Goal: Communication & Community: Share content

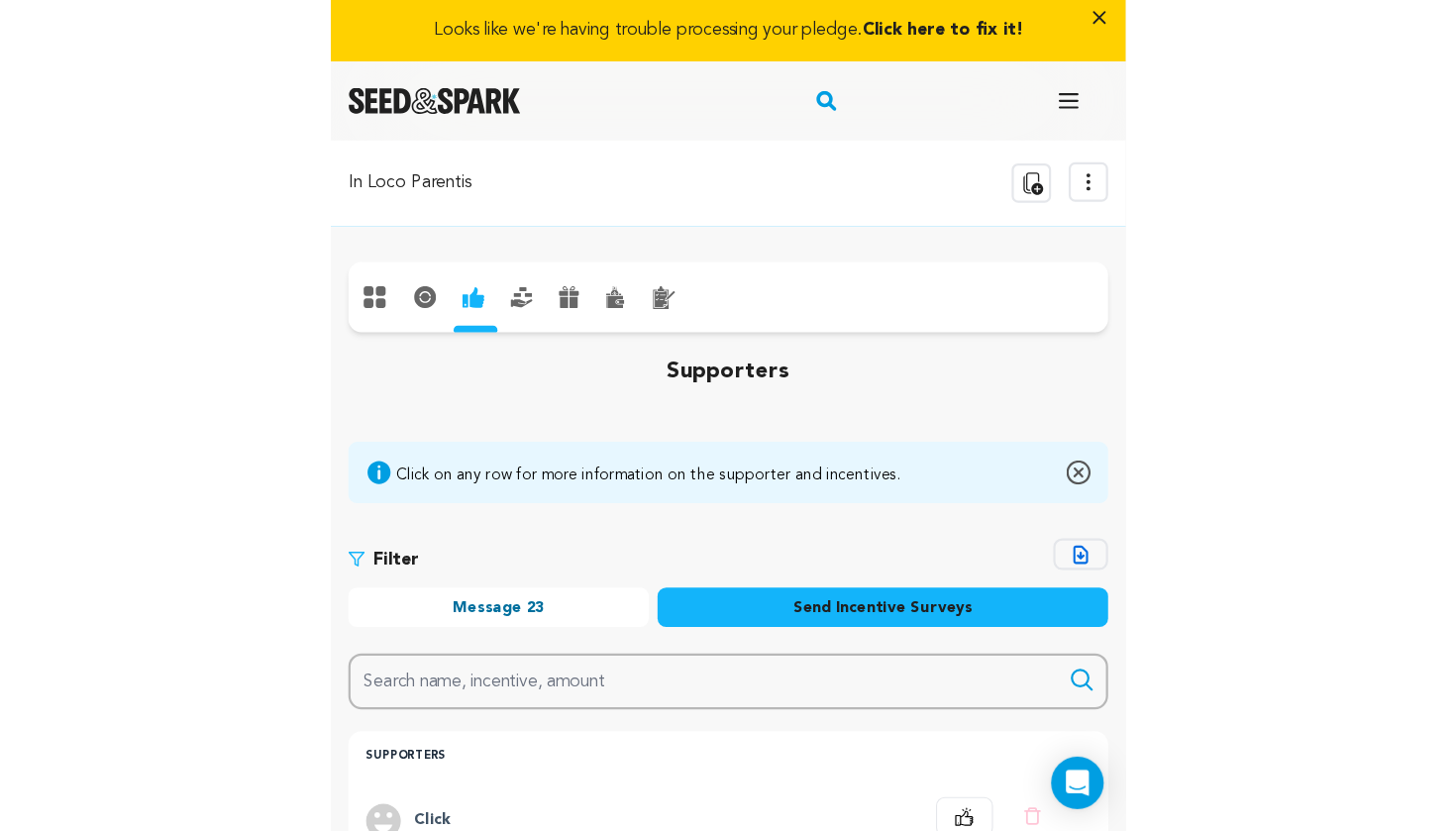
scroll to position [811, 0]
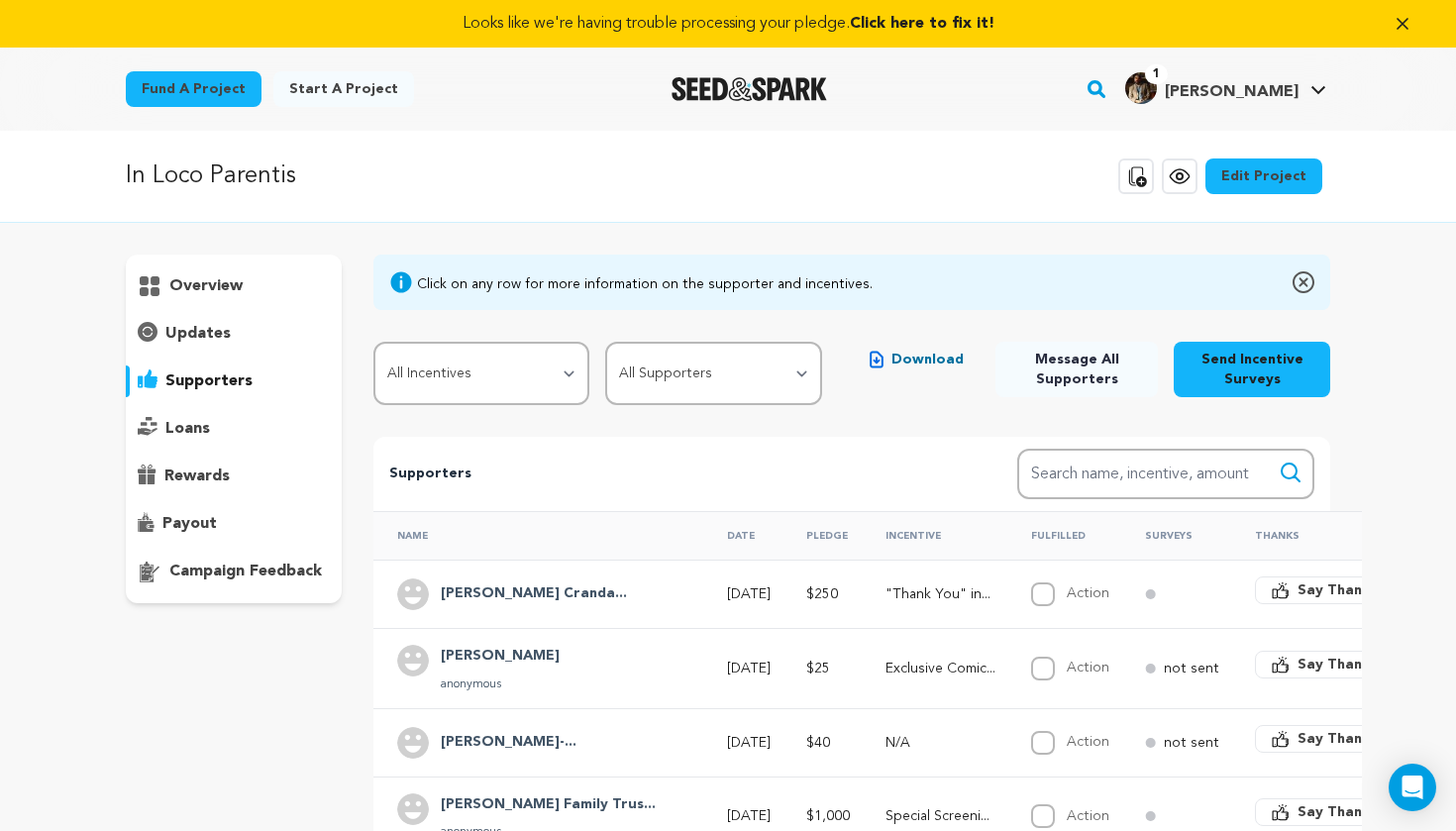
scroll to position [811, 0]
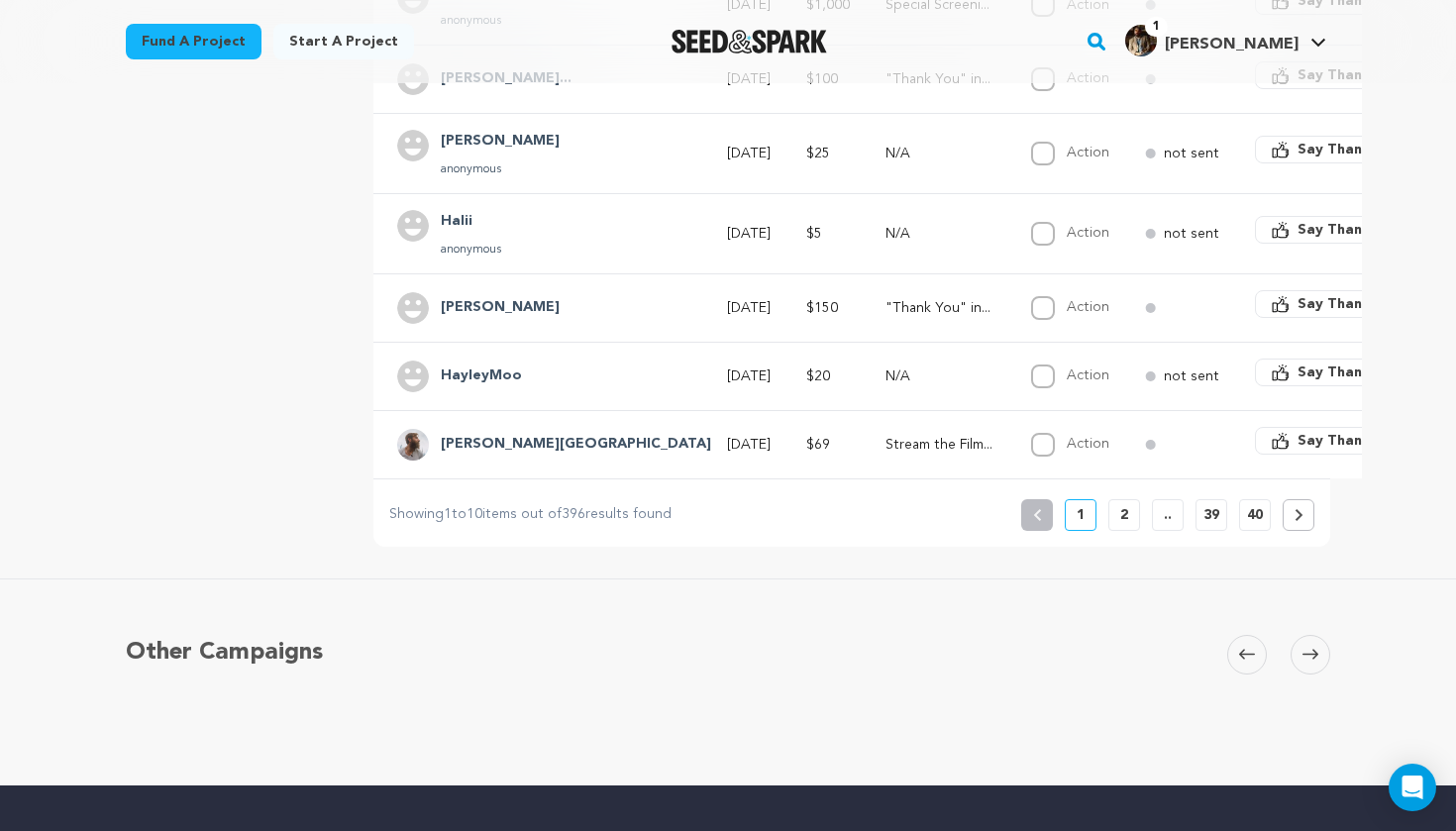
click at [862, 367] on td "N/A" at bounding box center [935, 375] width 146 height 69
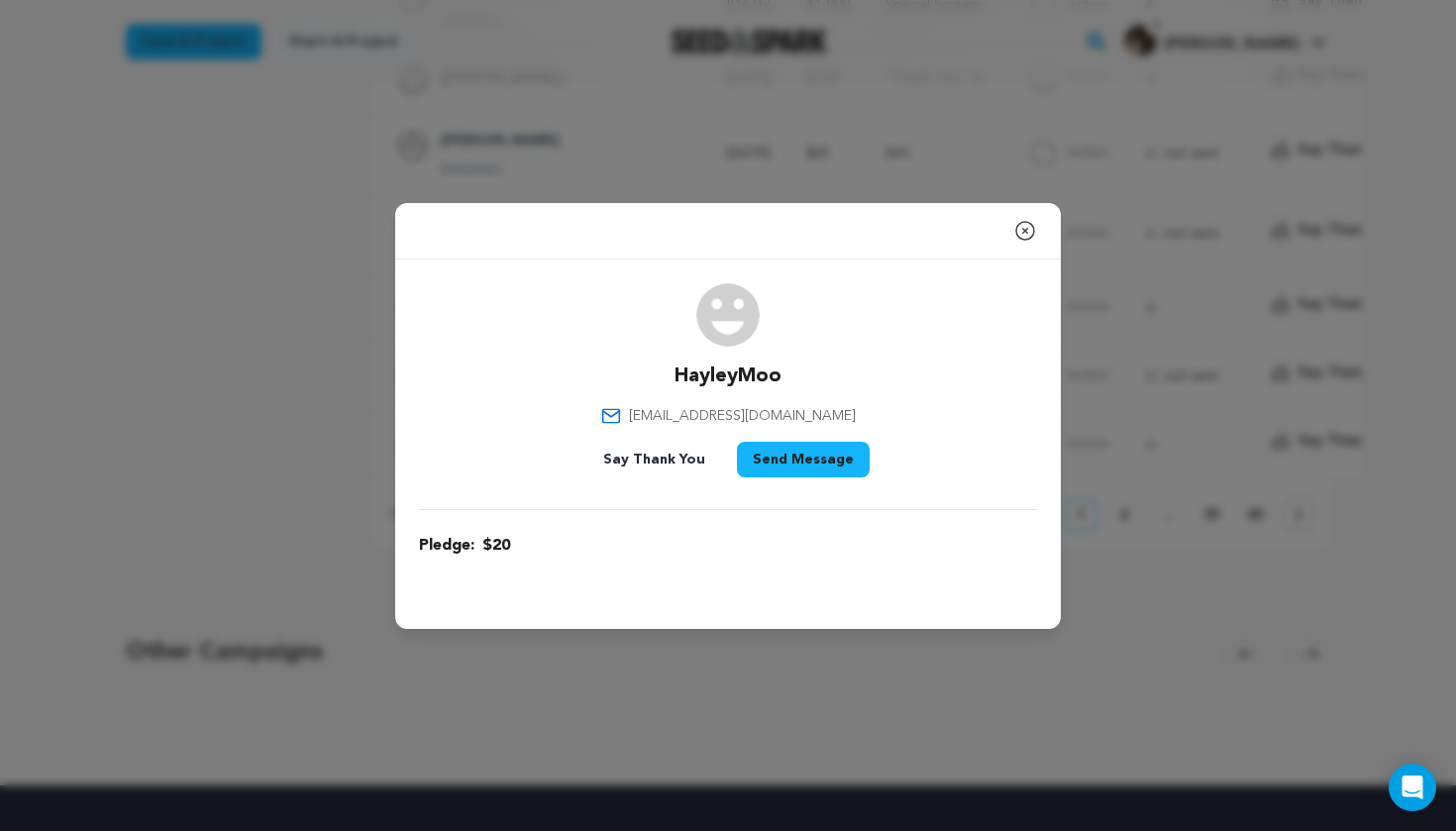
click at [1023, 233] on icon "button" at bounding box center [1025, 230] width 24 height 24
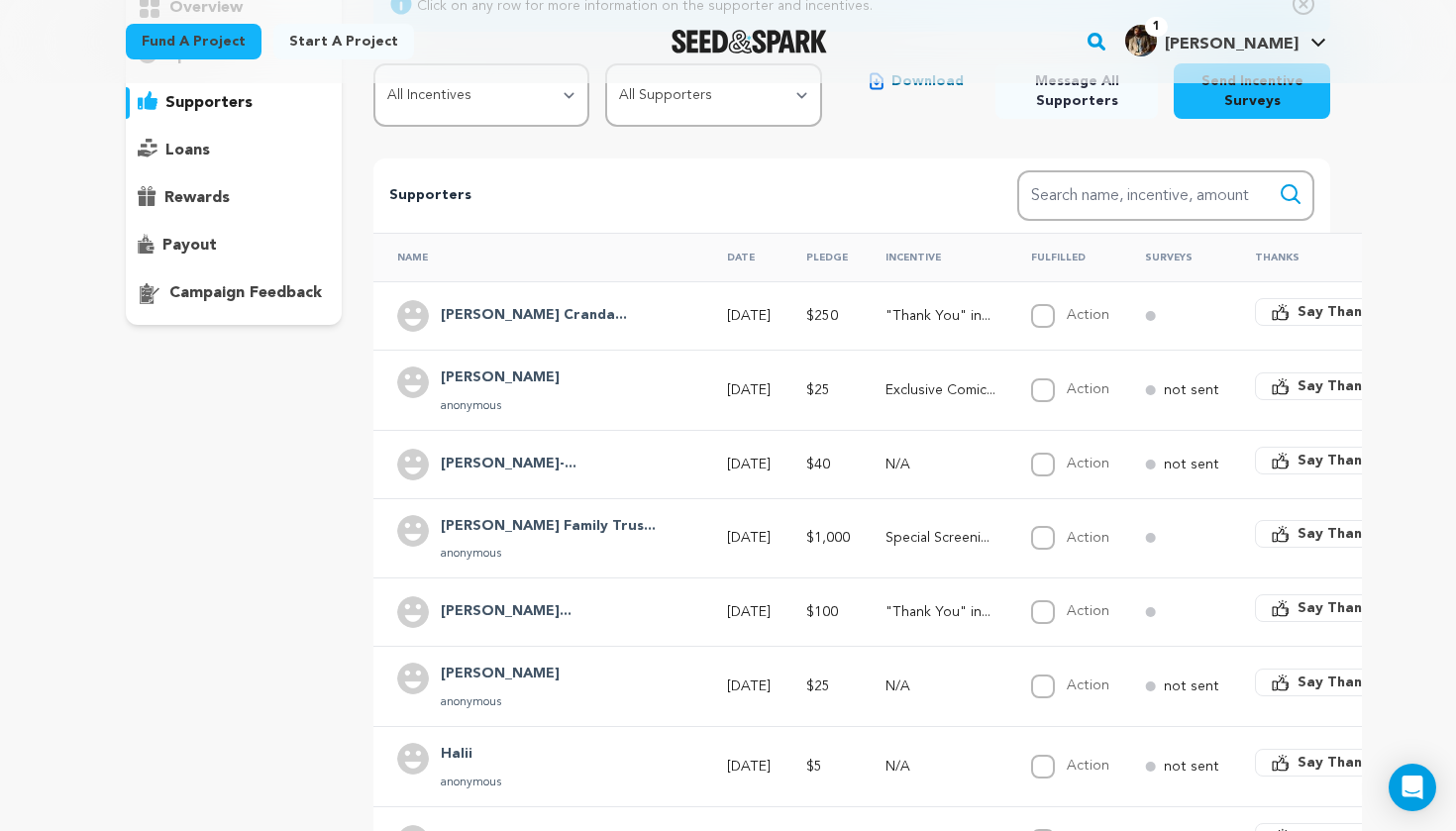
scroll to position [55, 0]
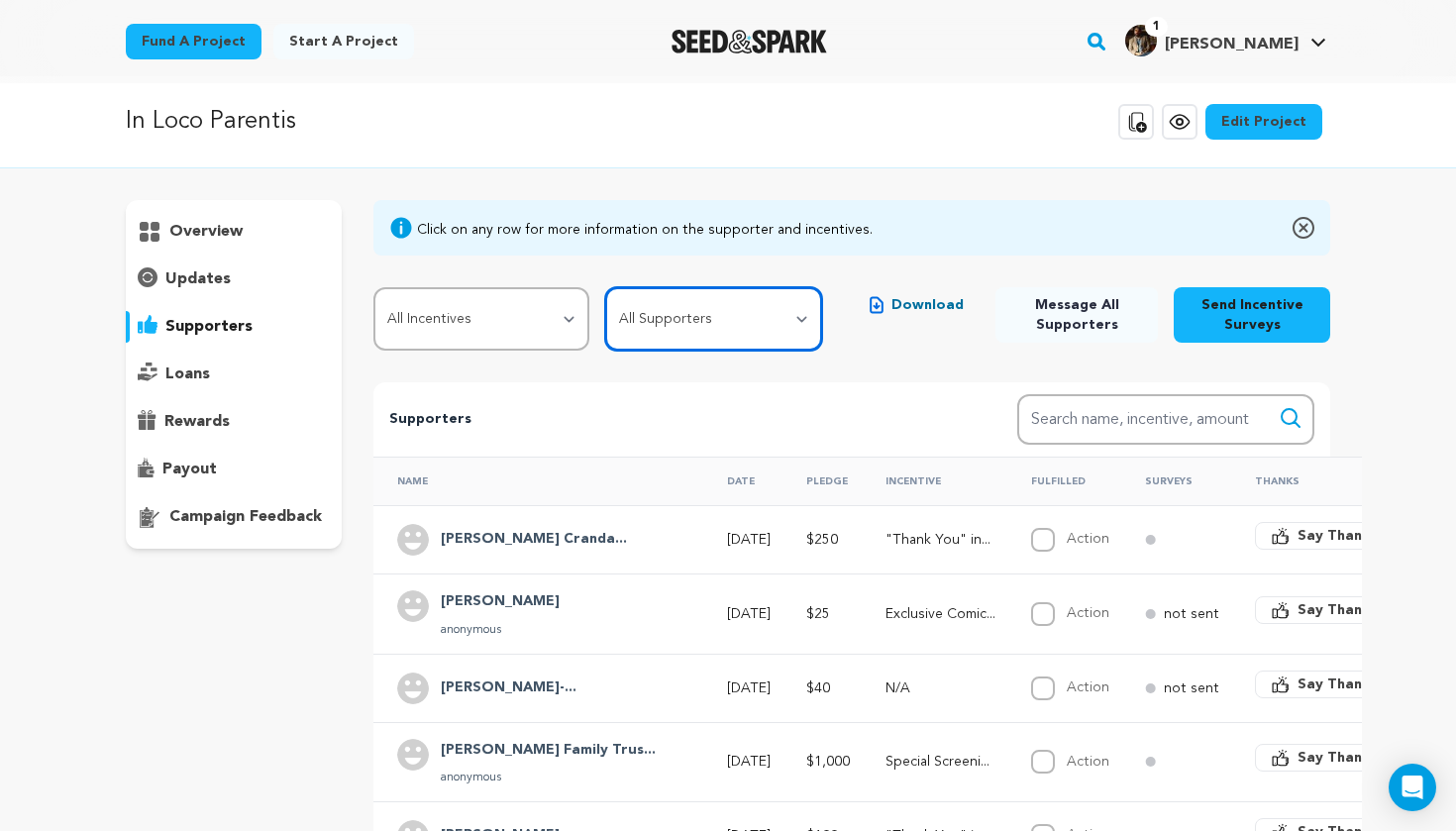
select select "pledge_incomplete"
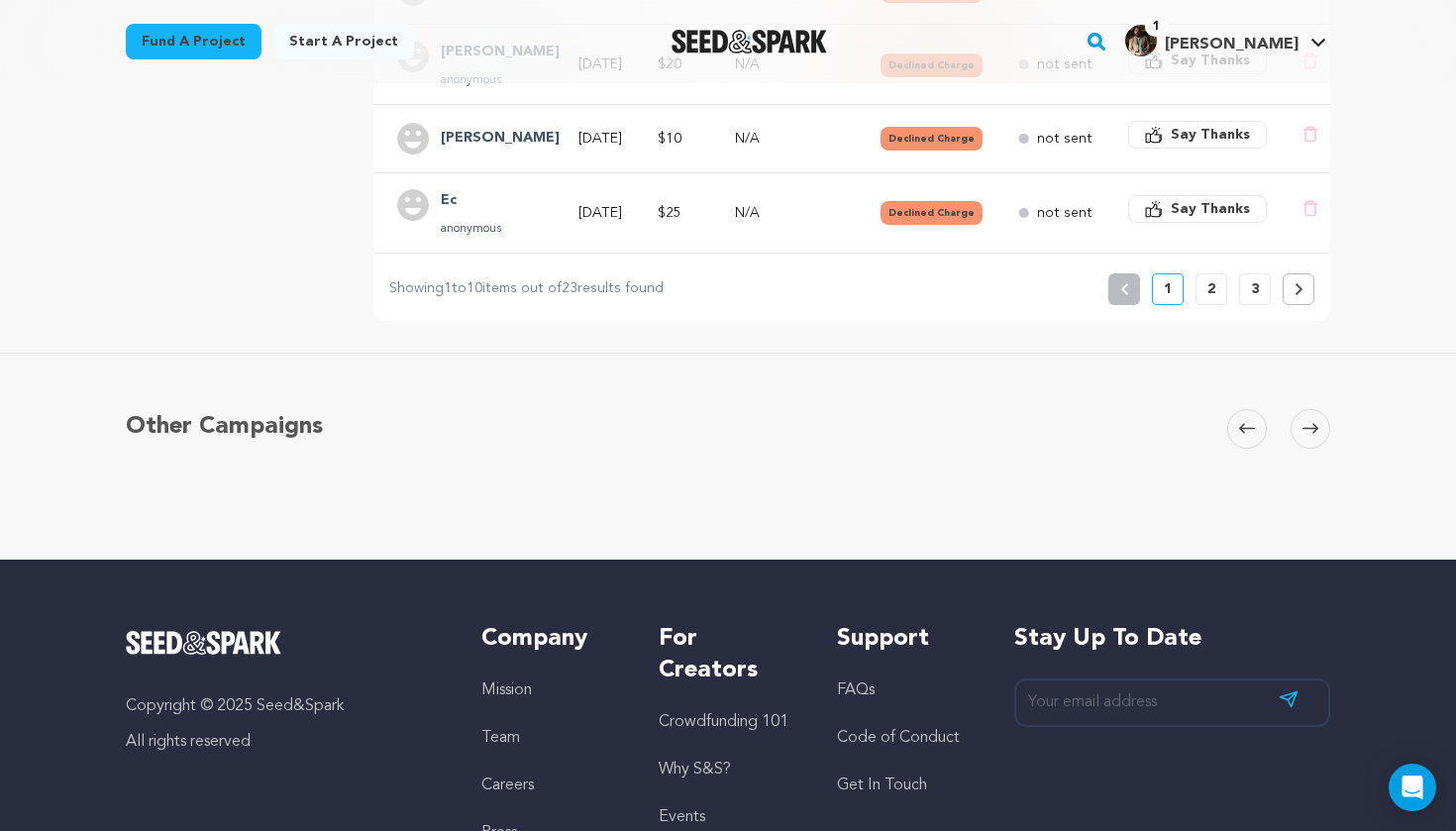
scroll to position [227, 0]
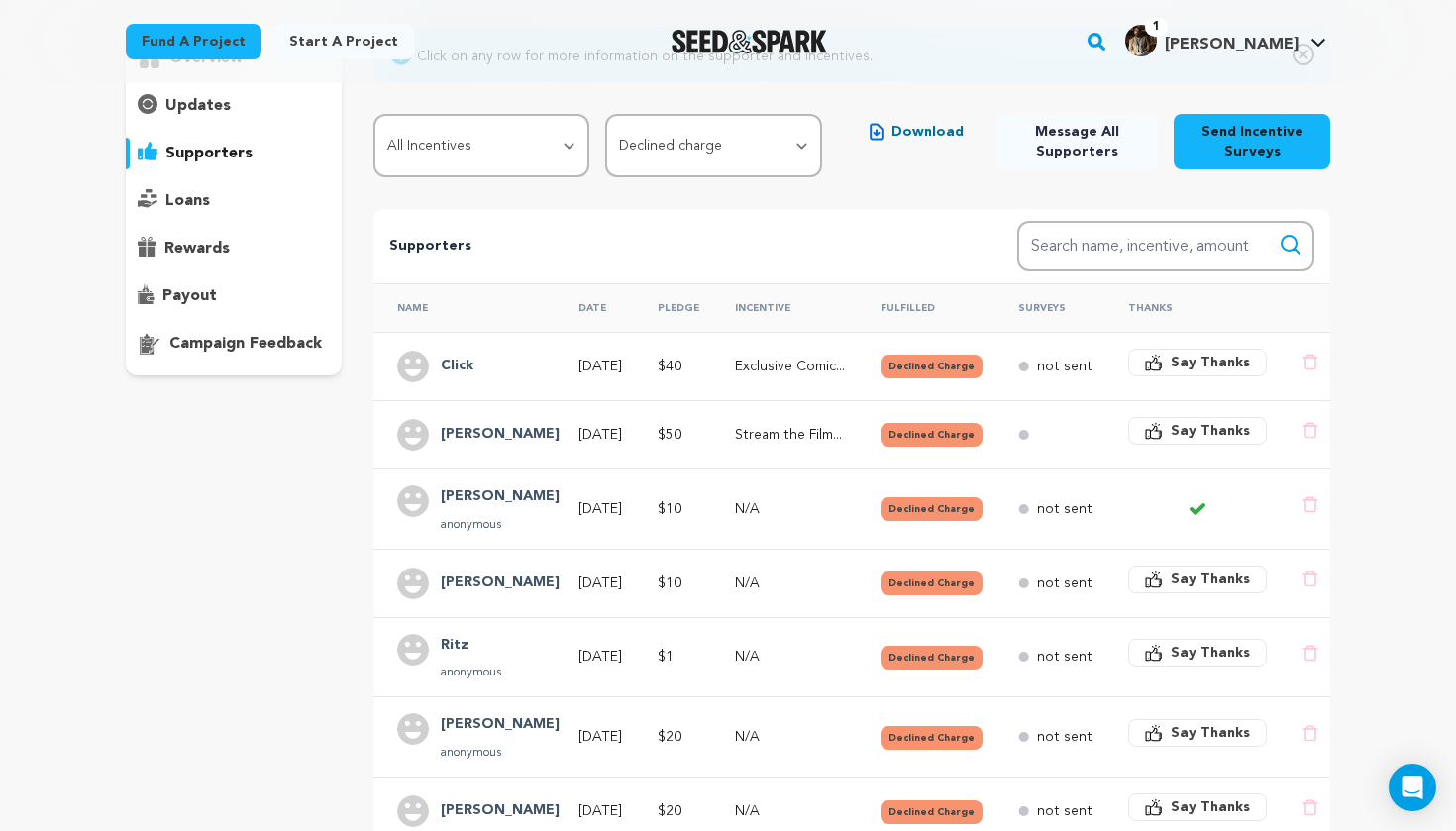
click at [312, 5] on div "Fund a project Start a project Search 1" at bounding box center [728, 42] width 1267 height 83
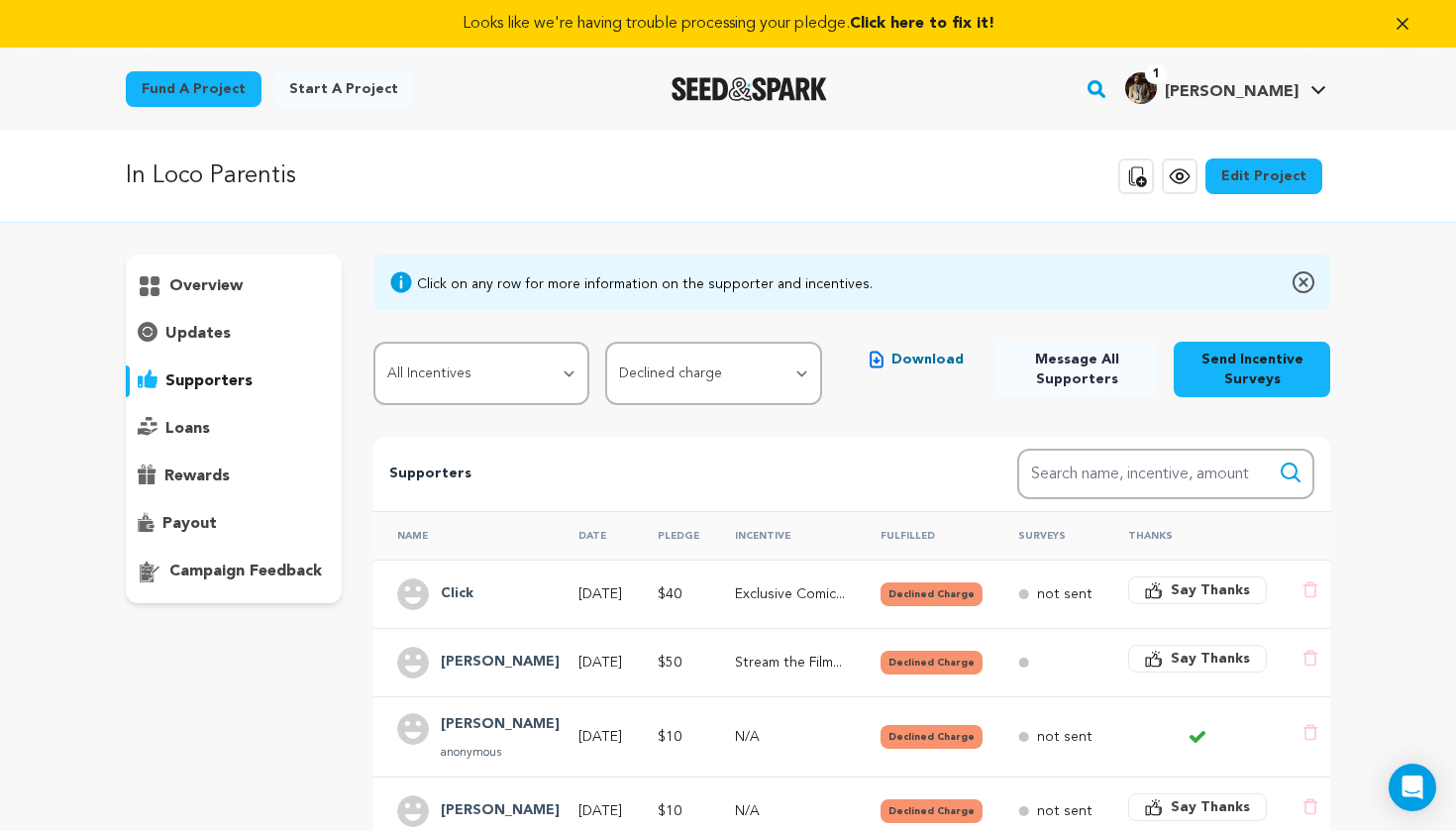
scroll to position [0, 0]
click at [729, 73] on div at bounding box center [749, 89] width 274 height 52
click at [736, 88] on img "Seed&Spark Homepage" at bounding box center [749, 89] width 156 height 24
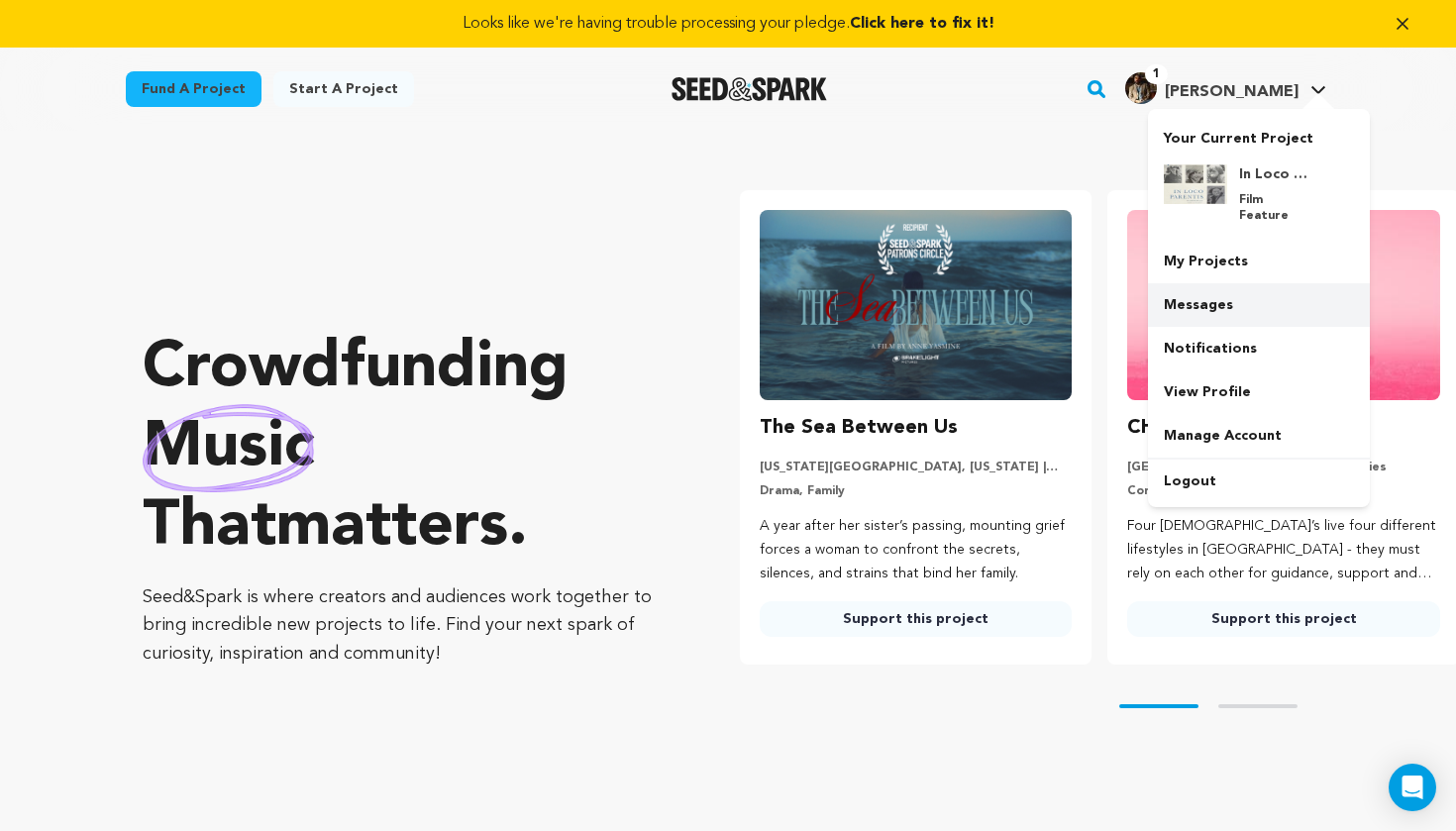
click at [1214, 283] on link "Messages" at bounding box center [1258, 305] width 221 height 44
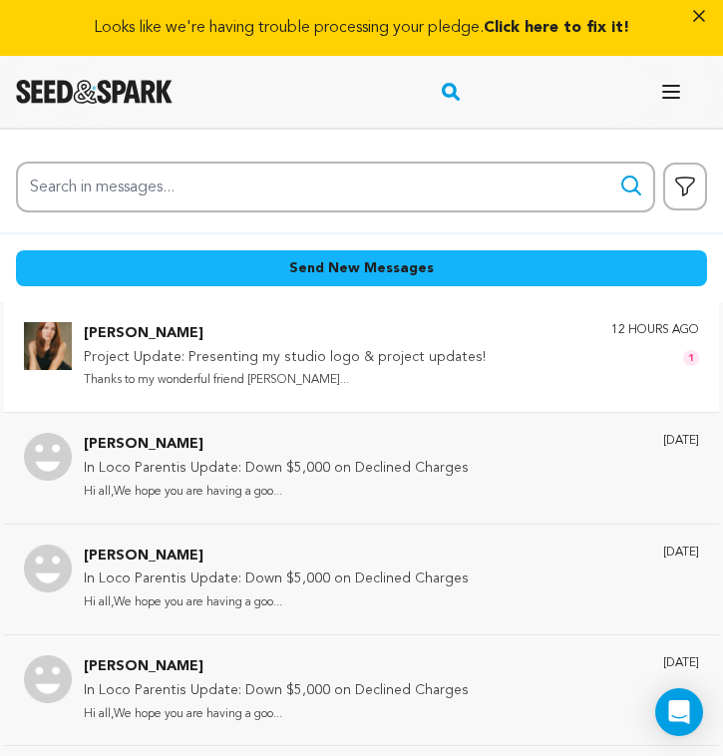
click at [421, 342] on p "[PERSON_NAME]" at bounding box center [285, 334] width 402 height 24
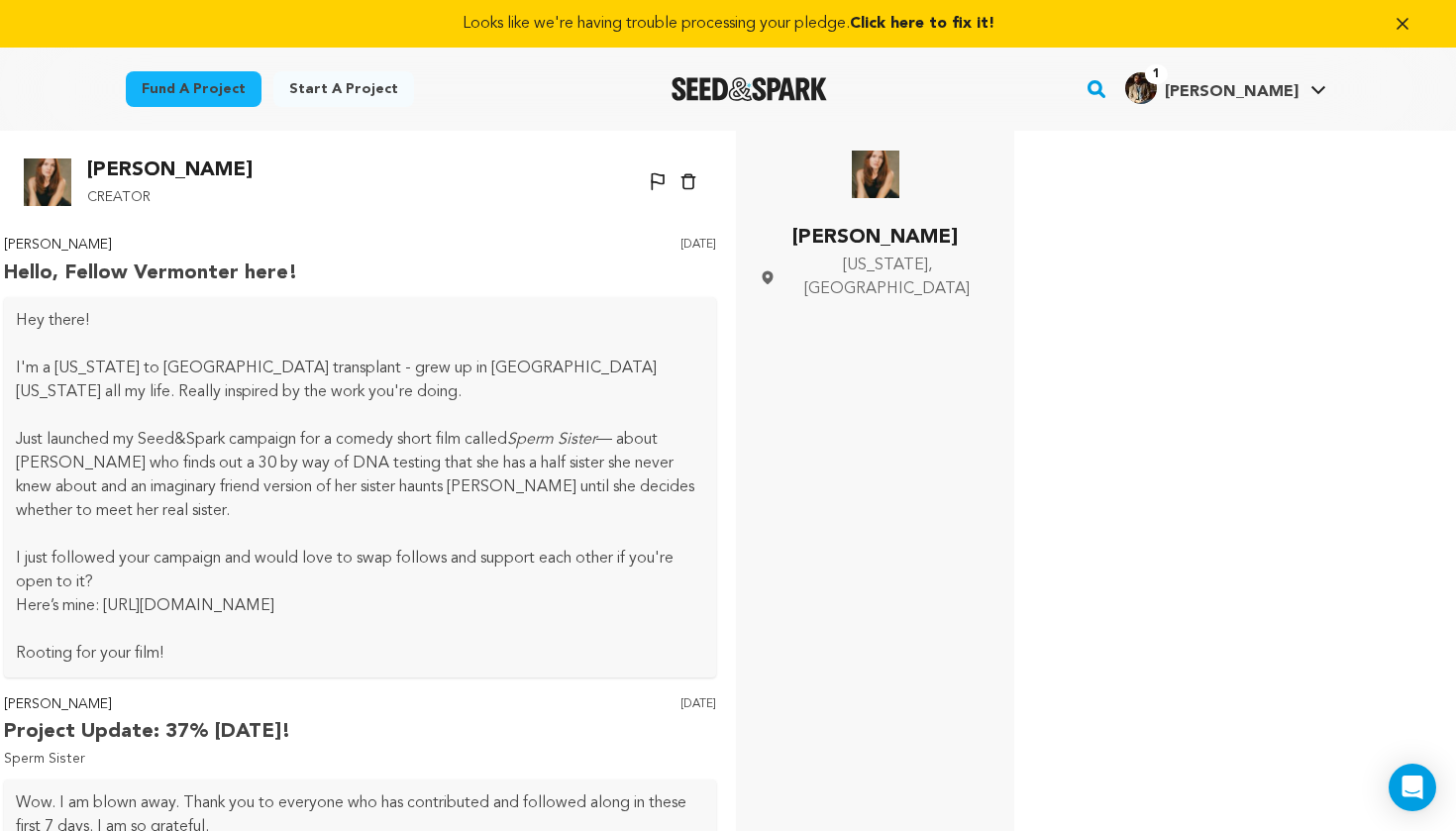
click at [303, 600] on p "Here’s mine: https://seedandspark.com/fund/sperm-sister#story" at bounding box center [360, 606] width 688 height 24
click at [341, 610] on p "Here’s mine: https://seedandspark.com/fund/sperm-sister#story" at bounding box center [360, 606] width 688 height 24
drag, startPoint x: 495, startPoint y: 602, endPoint x: 103, endPoint y: 603, distance: 392.0
click at [103, 603] on p "Here’s mine: https://seedandspark.com/fund/sperm-sister#story" at bounding box center [360, 606] width 688 height 24
copy p "https://seedandspark.com/fund/sperm-sister#story"
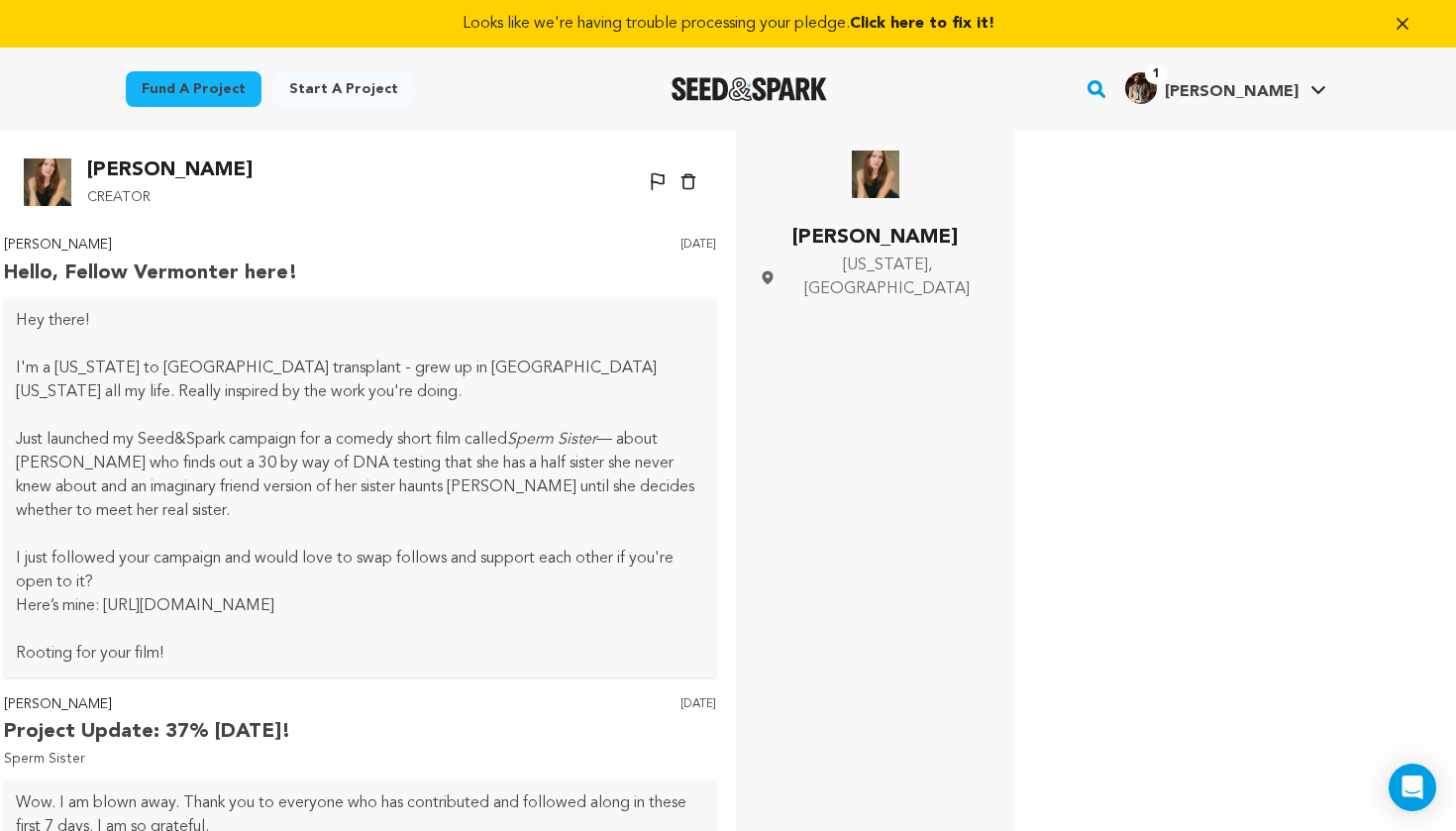
click at [717, 178] on img at bounding box center [876, 175] width 48 height 48
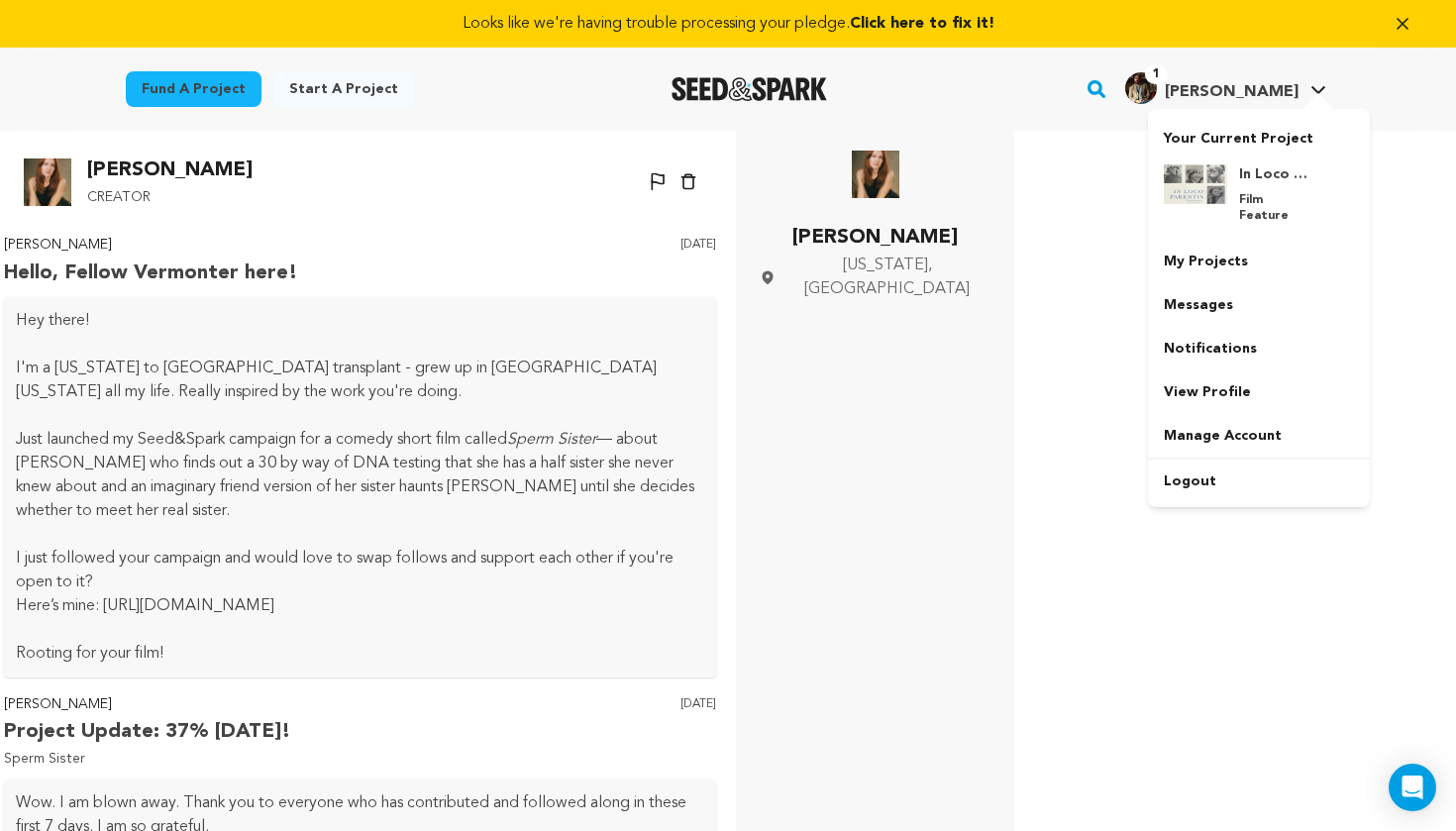
click at [717, 86] on span "[PERSON_NAME]" at bounding box center [1232, 92] width 134 height 16
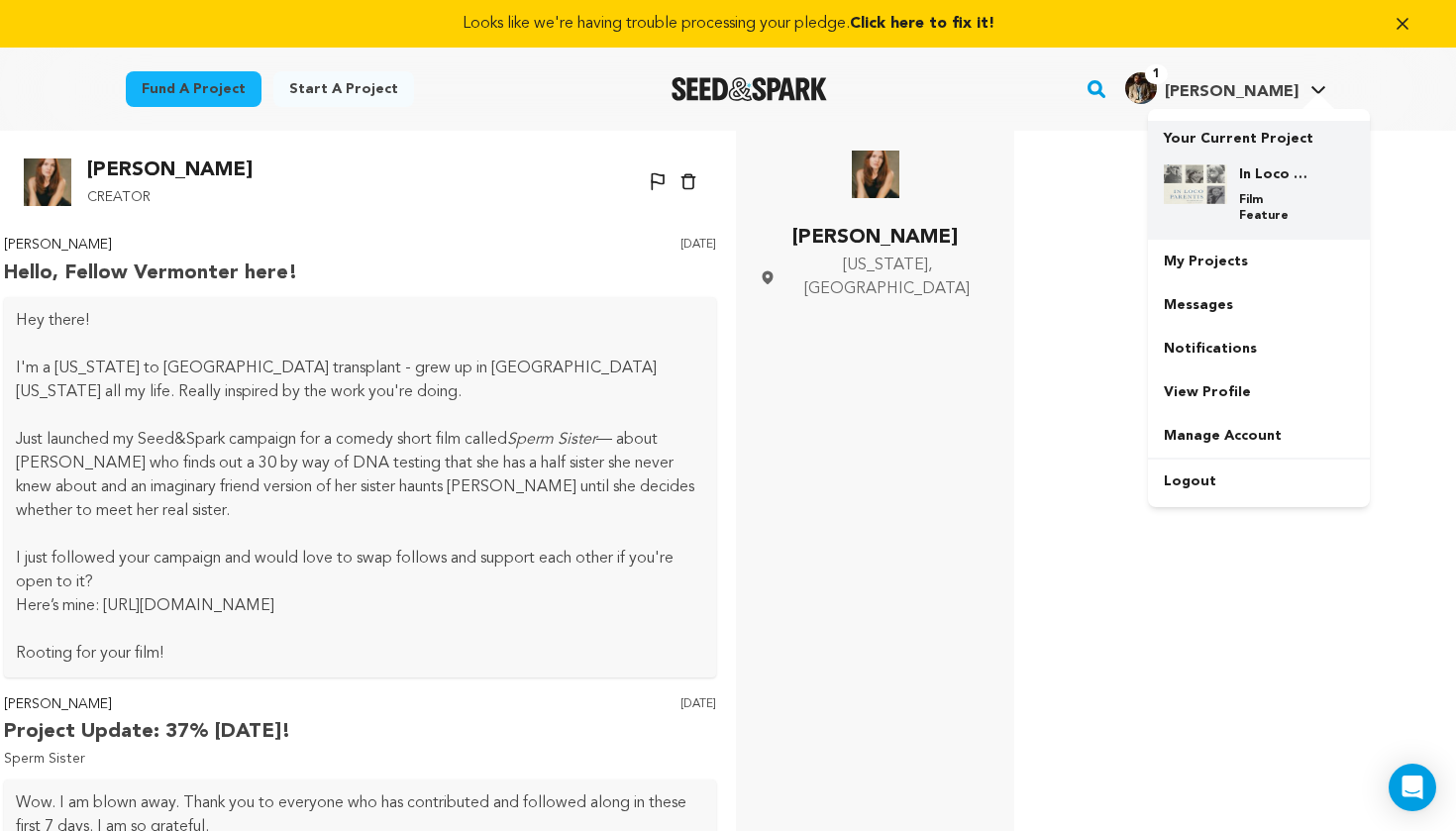
click at [717, 147] on p "Your Current Project" at bounding box center [1258, 135] width 190 height 28
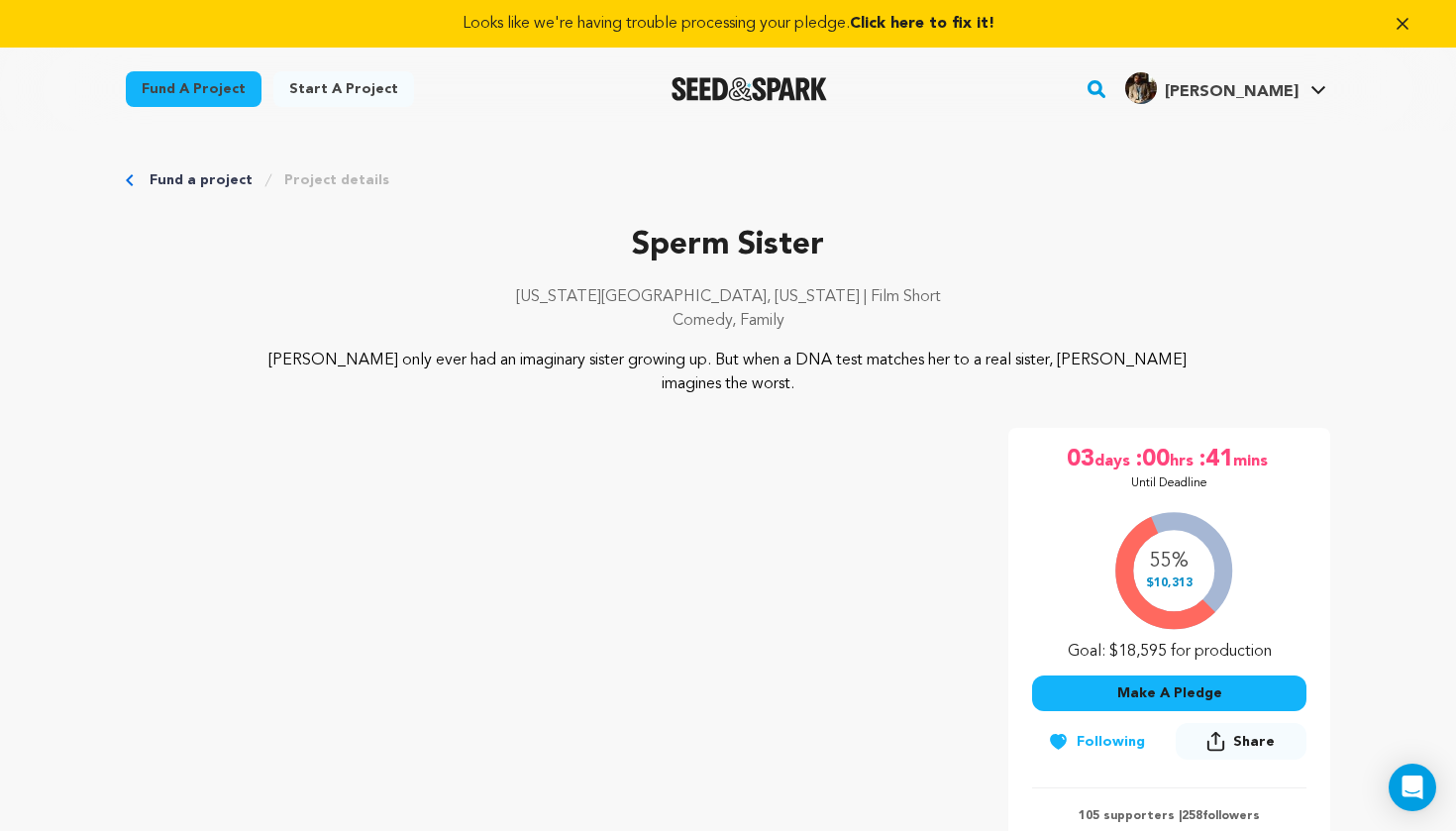
click at [1108, 91] on rect "button" at bounding box center [1096, 89] width 24 height 24
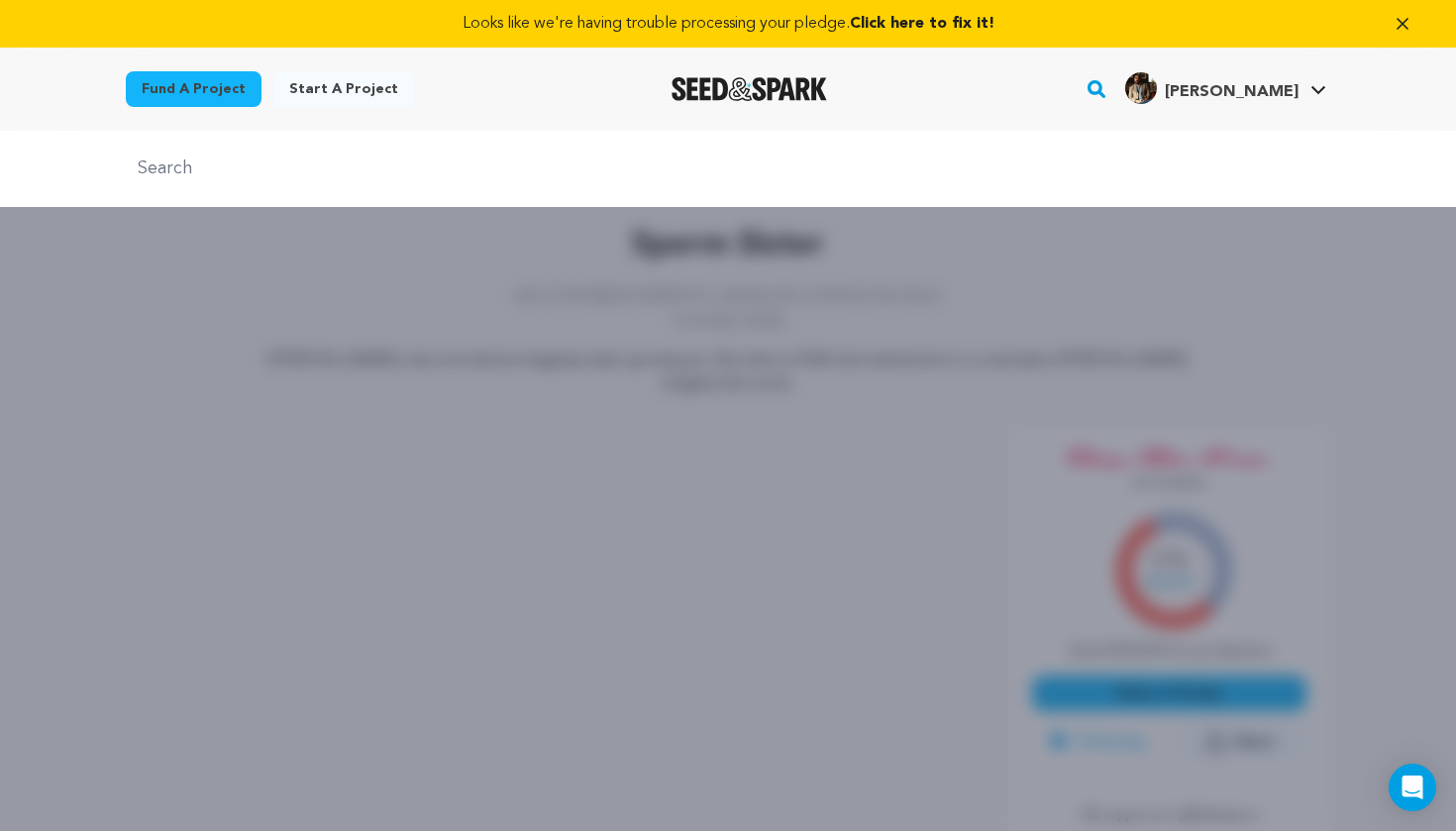
type input "k"
type input "lost faxtory"
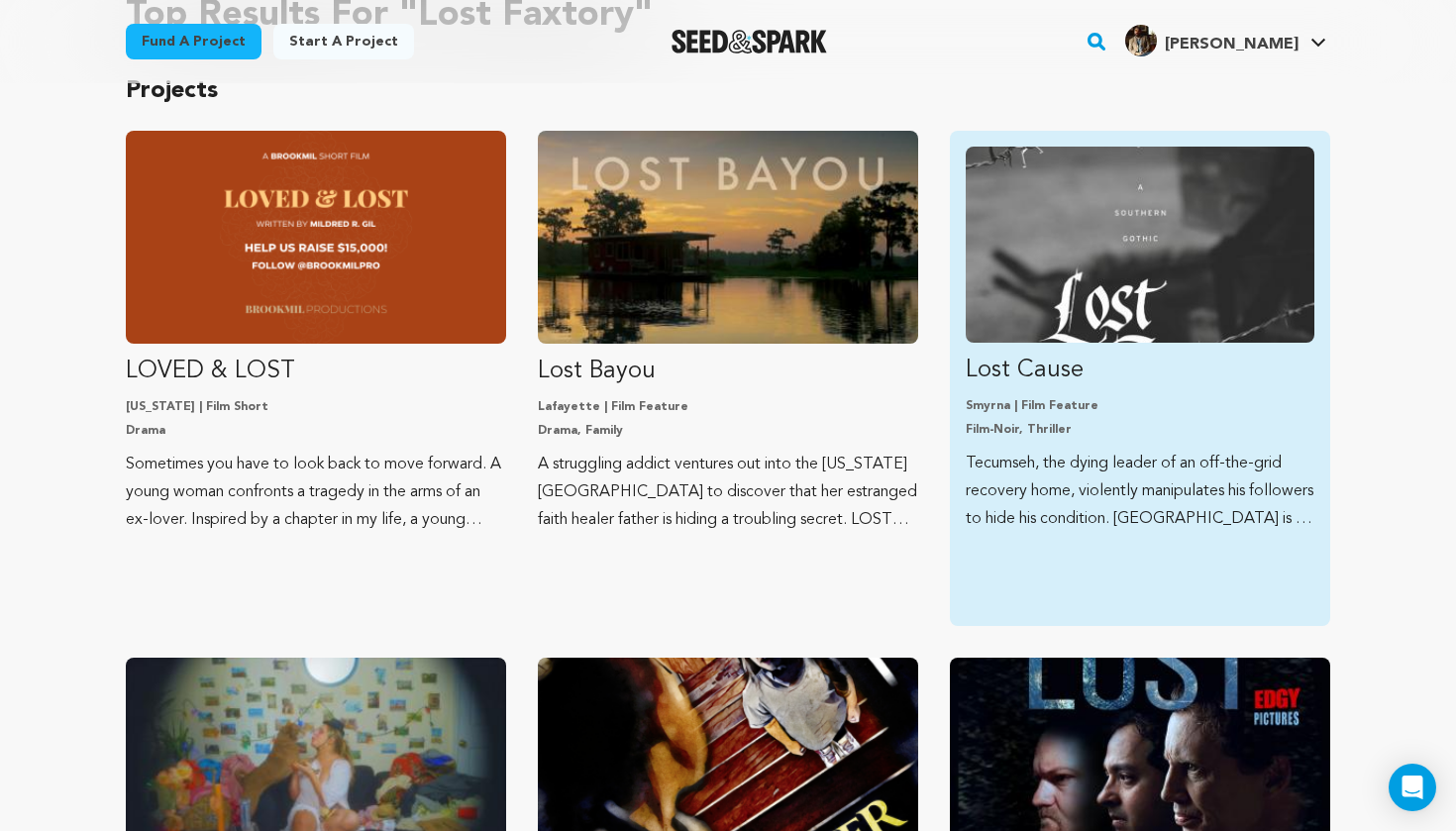
scroll to position [91, 0]
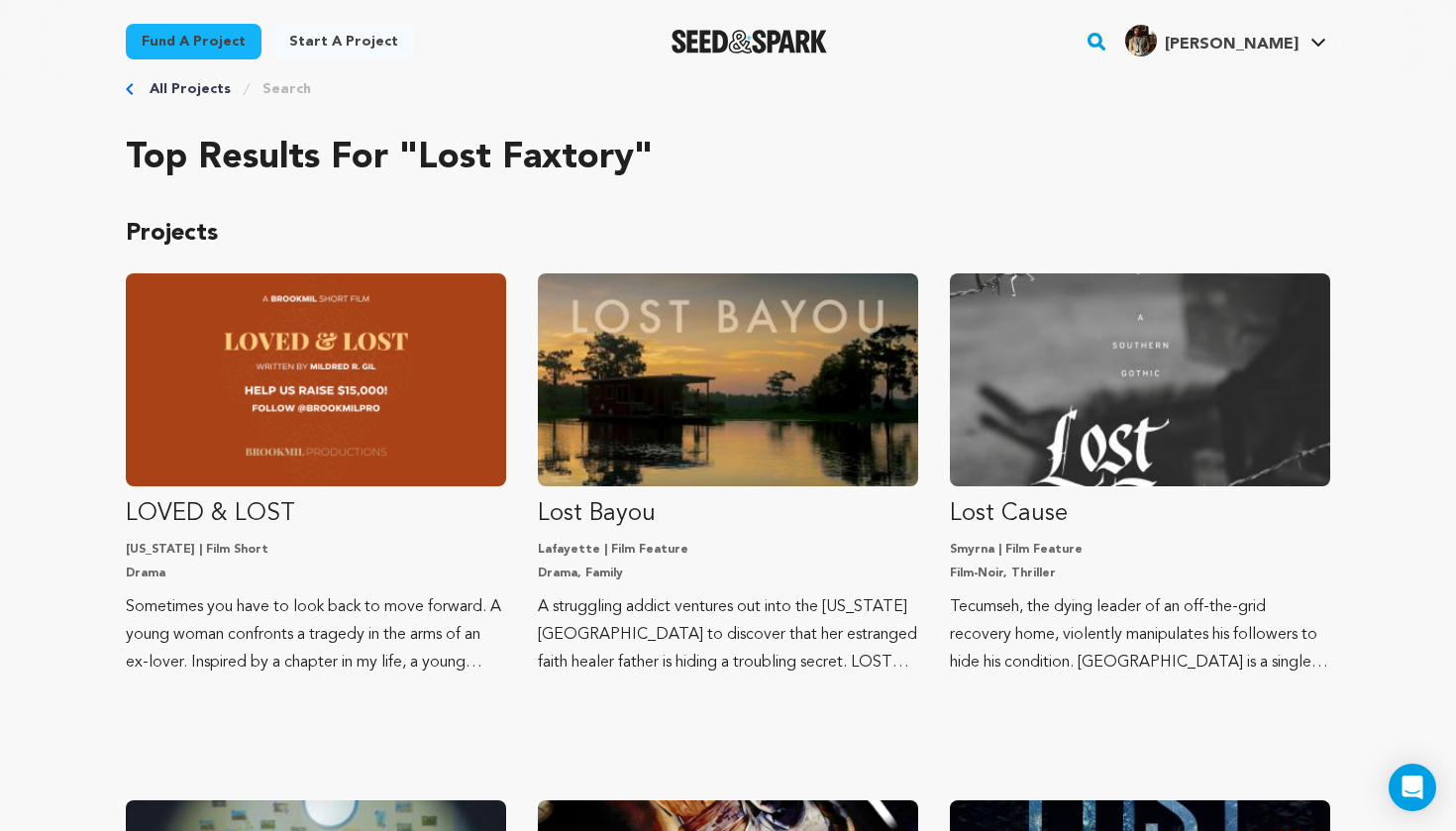
click at [1108, 46] on rect "button" at bounding box center [1096, 42] width 24 height 24
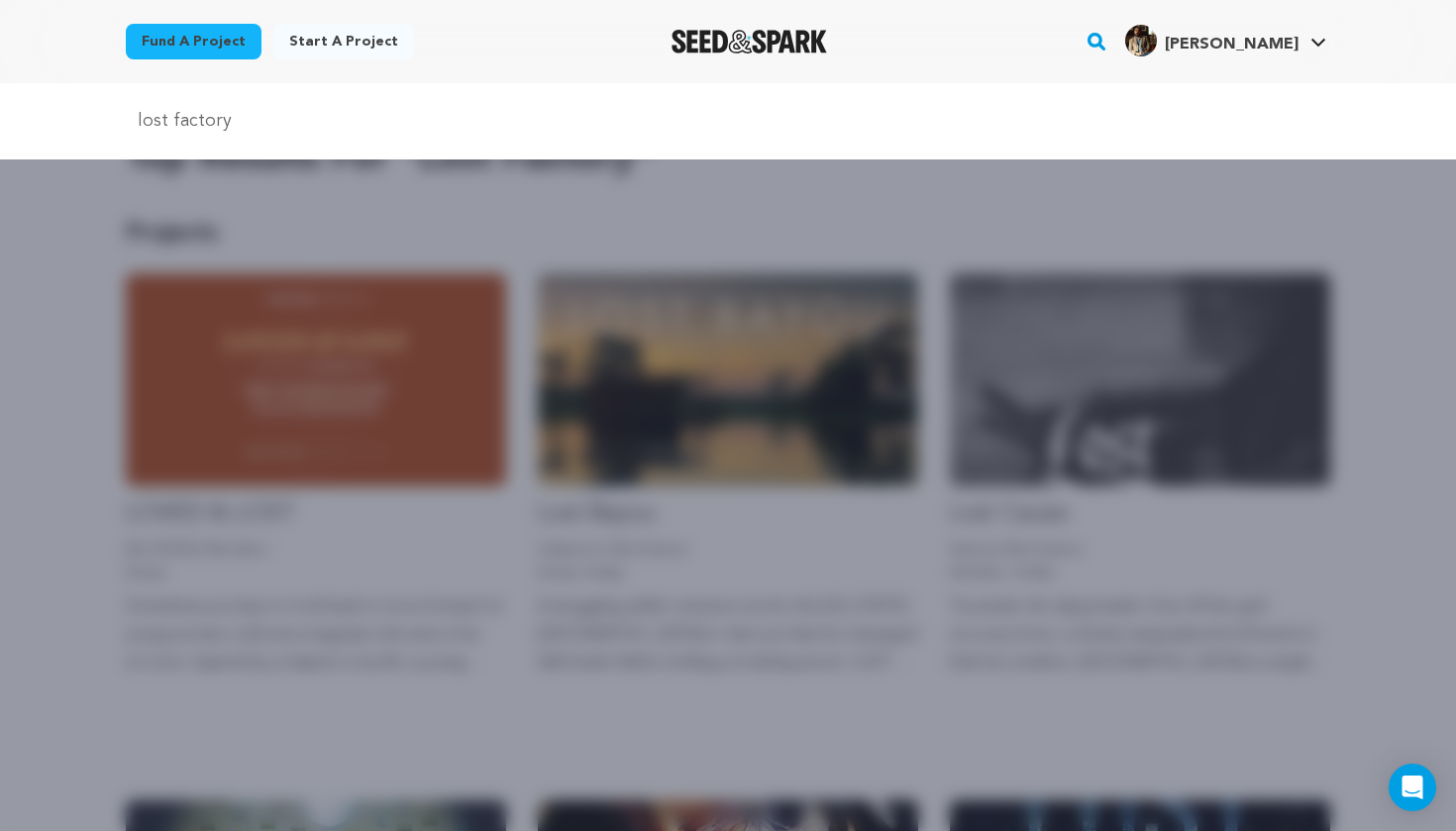
type input "lost factory"
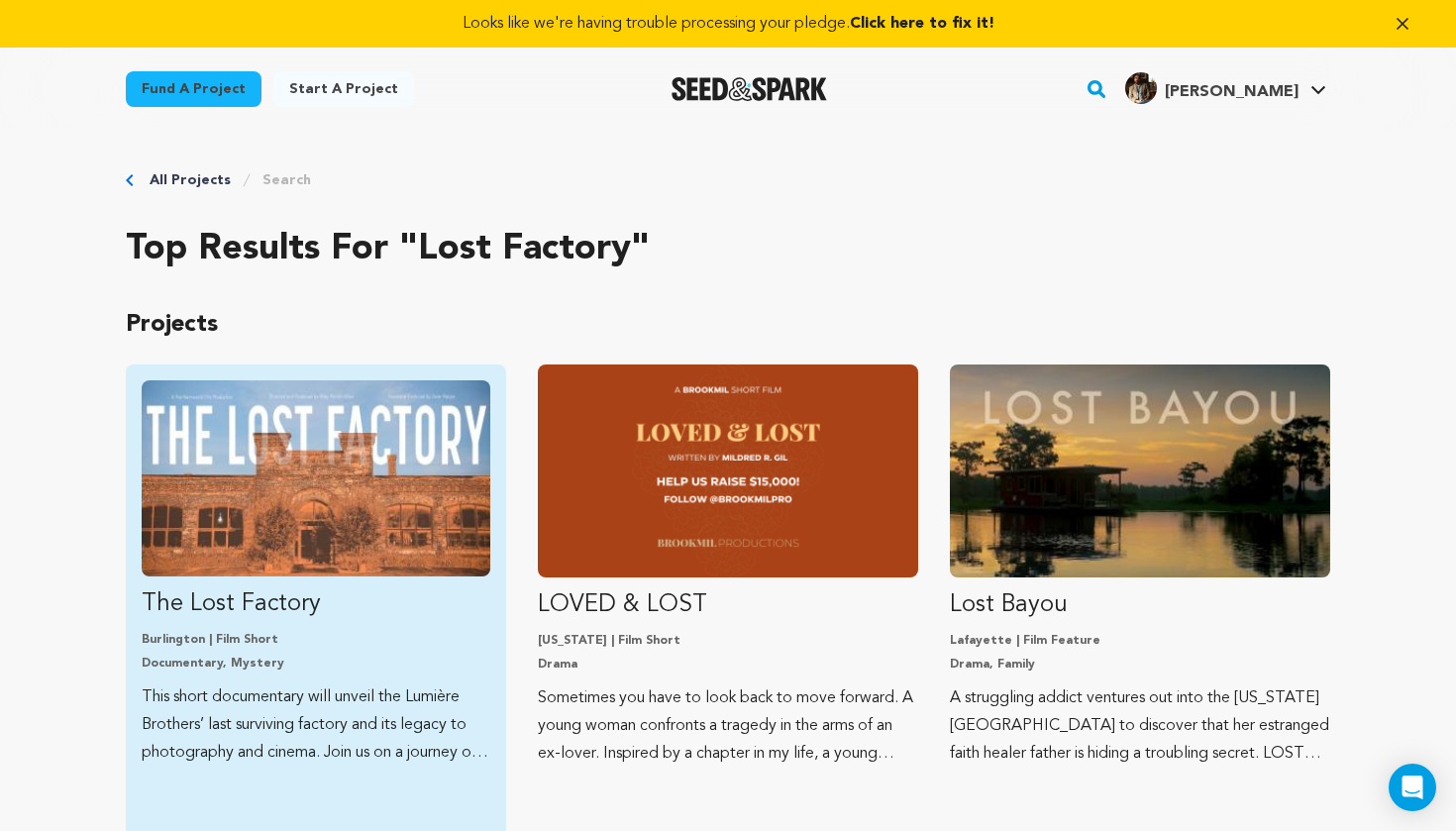
click at [381, 468] on img "Fund The Lost Factory" at bounding box center [316, 478] width 349 height 196
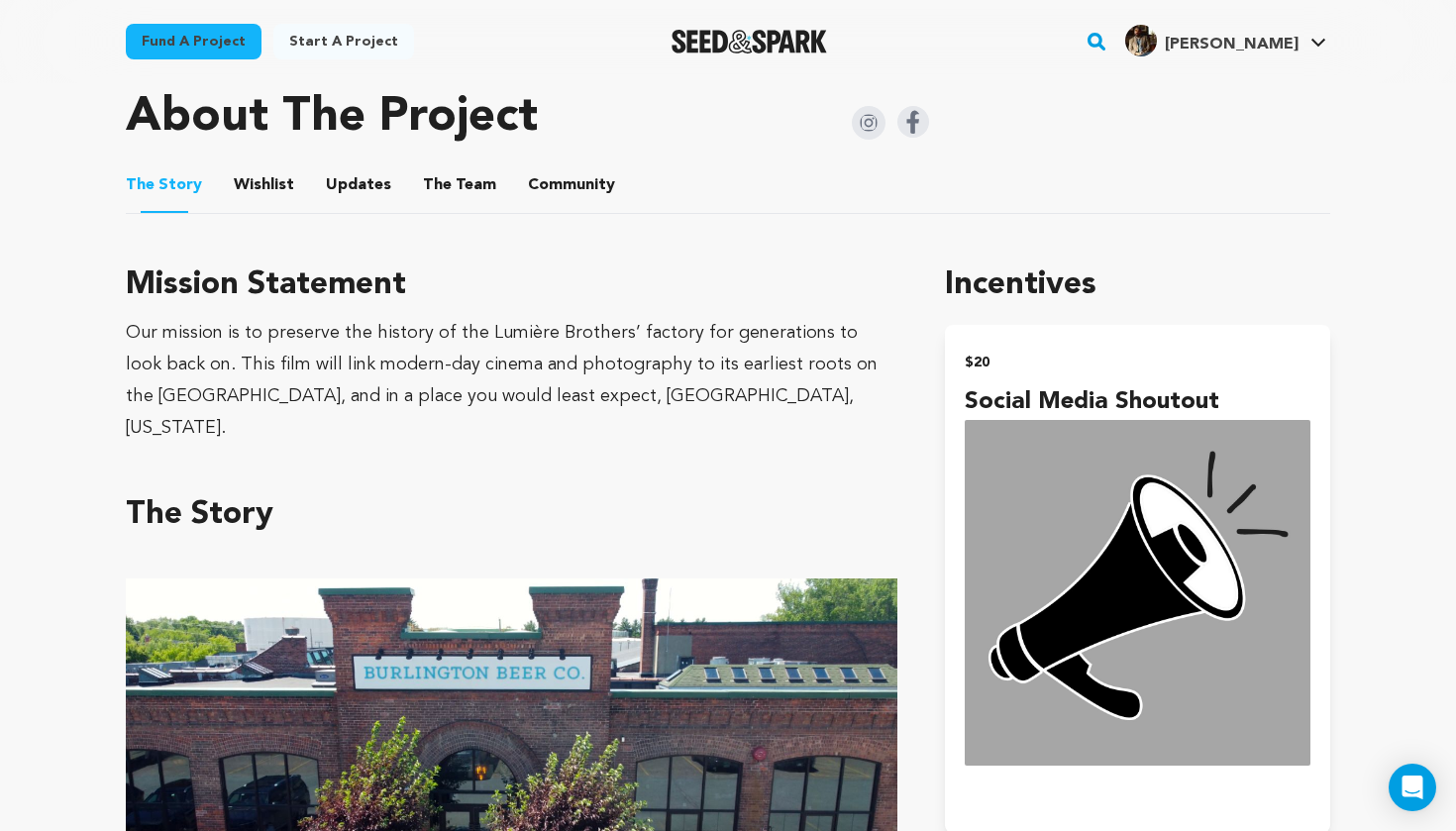
scroll to position [1042, 0]
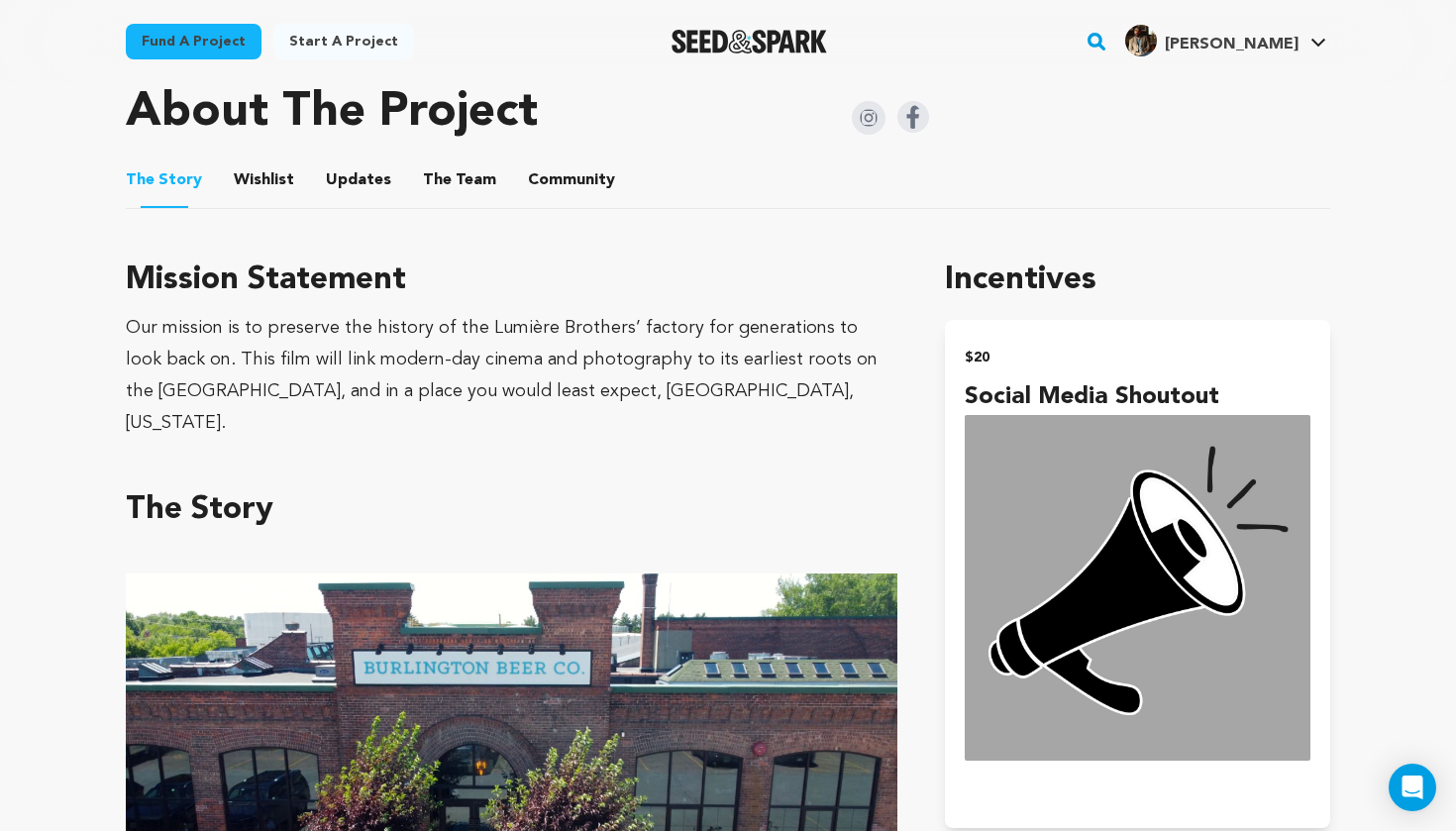
click at [459, 181] on button "The Team" at bounding box center [460, 185] width 48 height 48
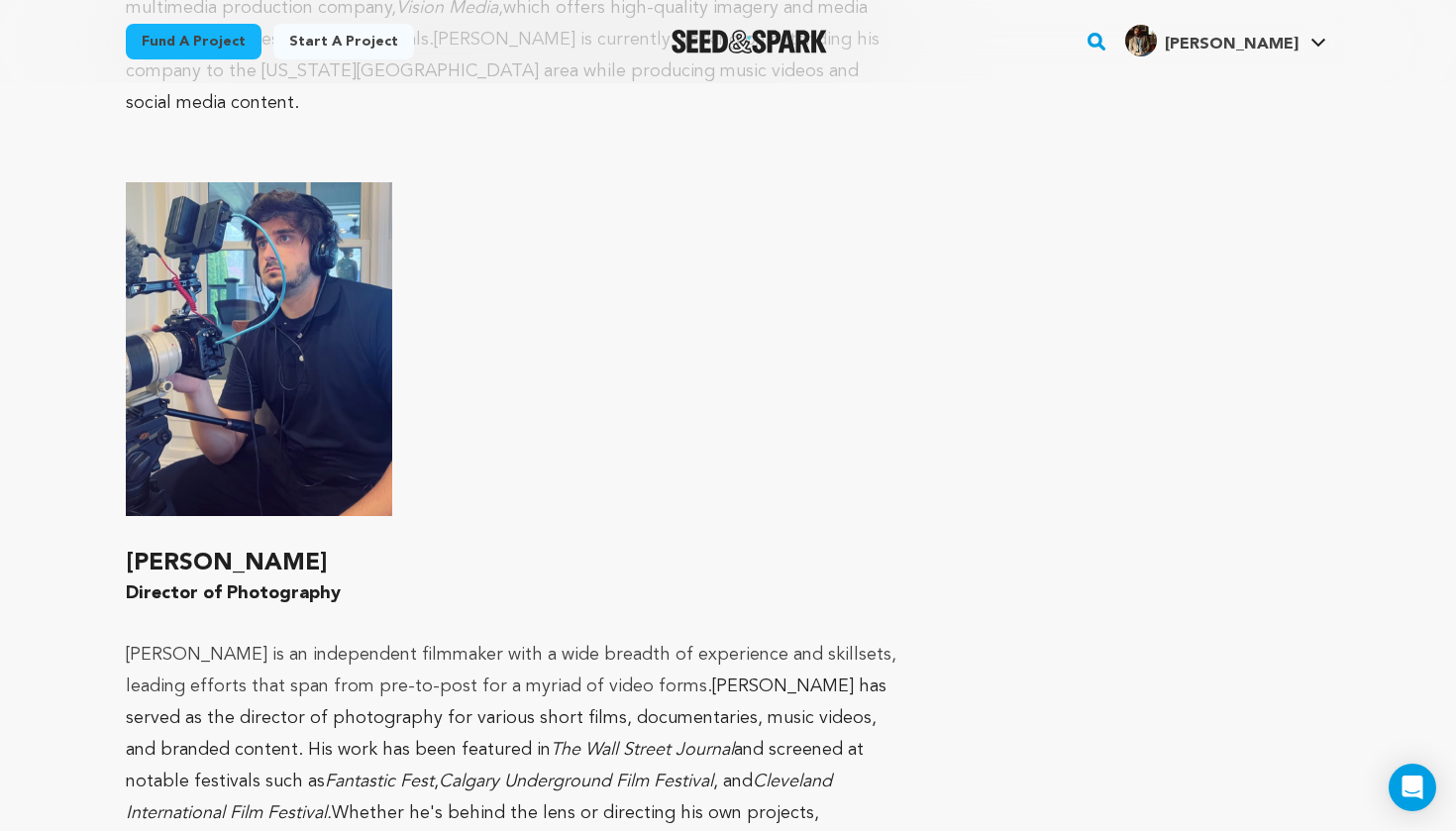
scroll to position [2800, 0]
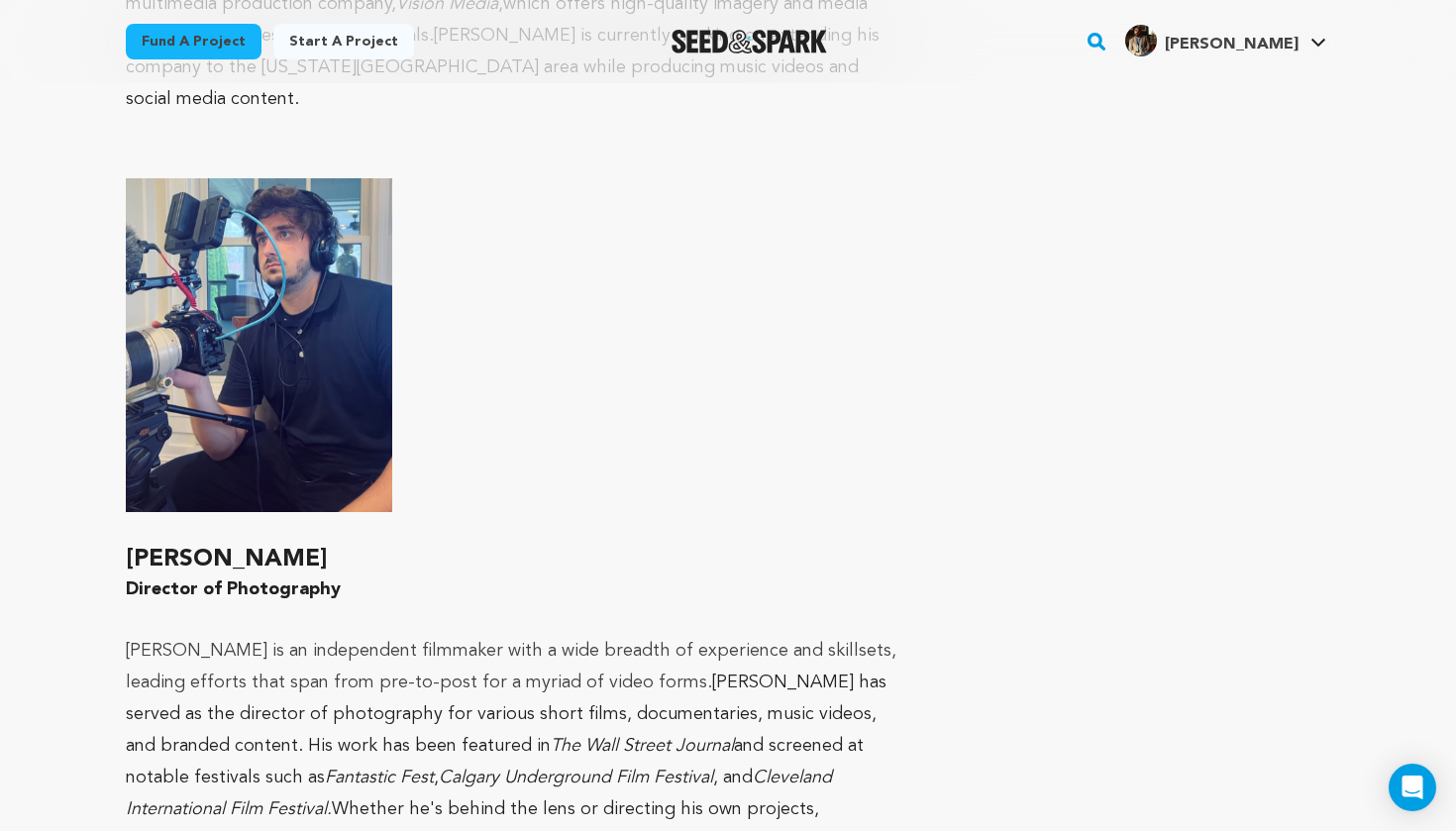
drag, startPoint x: 313, startPoint y: 465, endPoint x: 132, endPoint y: 461, distance: 181.0
click at [132, 543] on h2 "Stephen Bisaccia" at bounding box center [511, 559] width 772 height 32
copy h2 "Stephen Bisaccia"
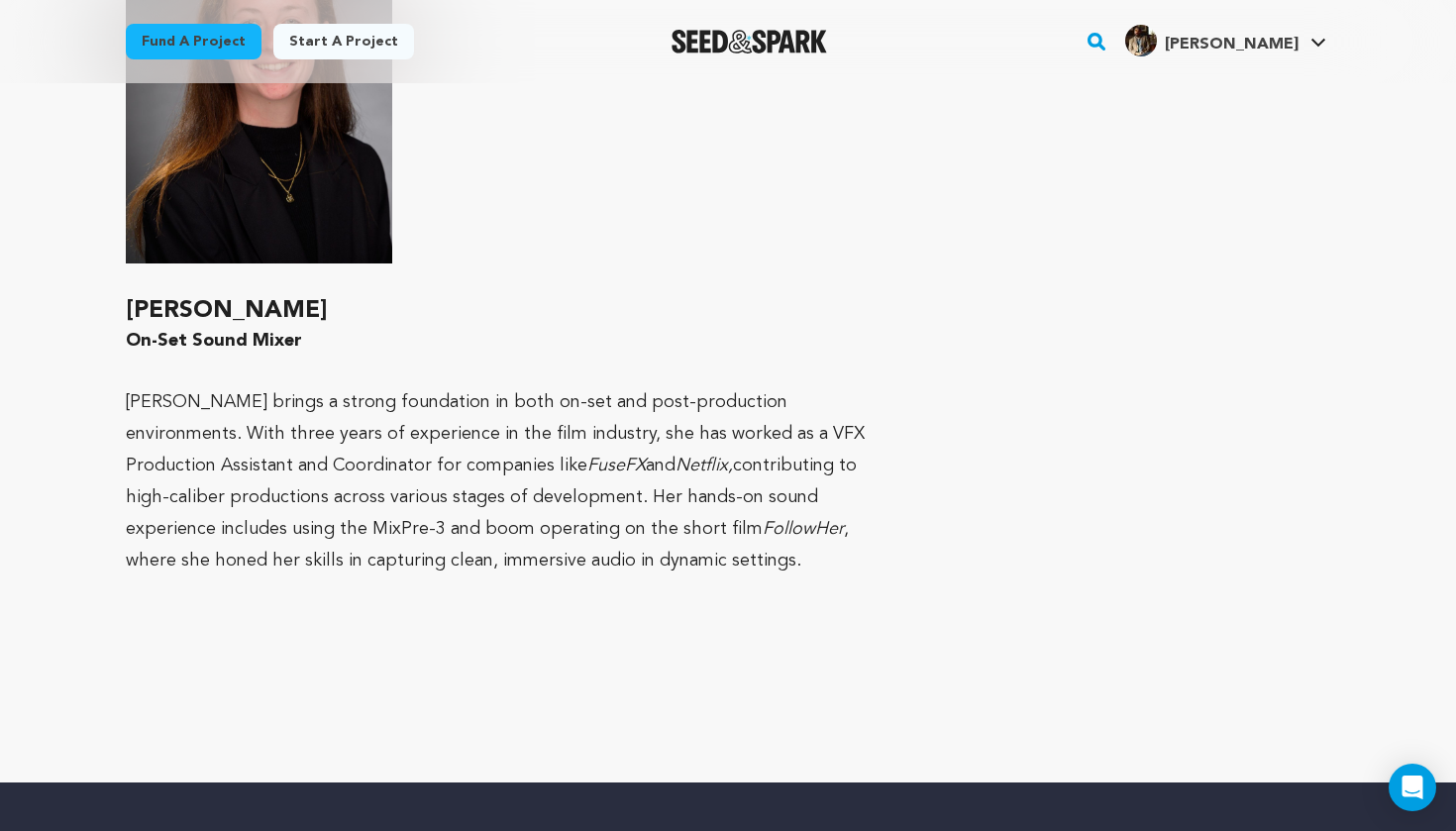
scroll to position [3851, 0]
